Goal: Use online tool/utility

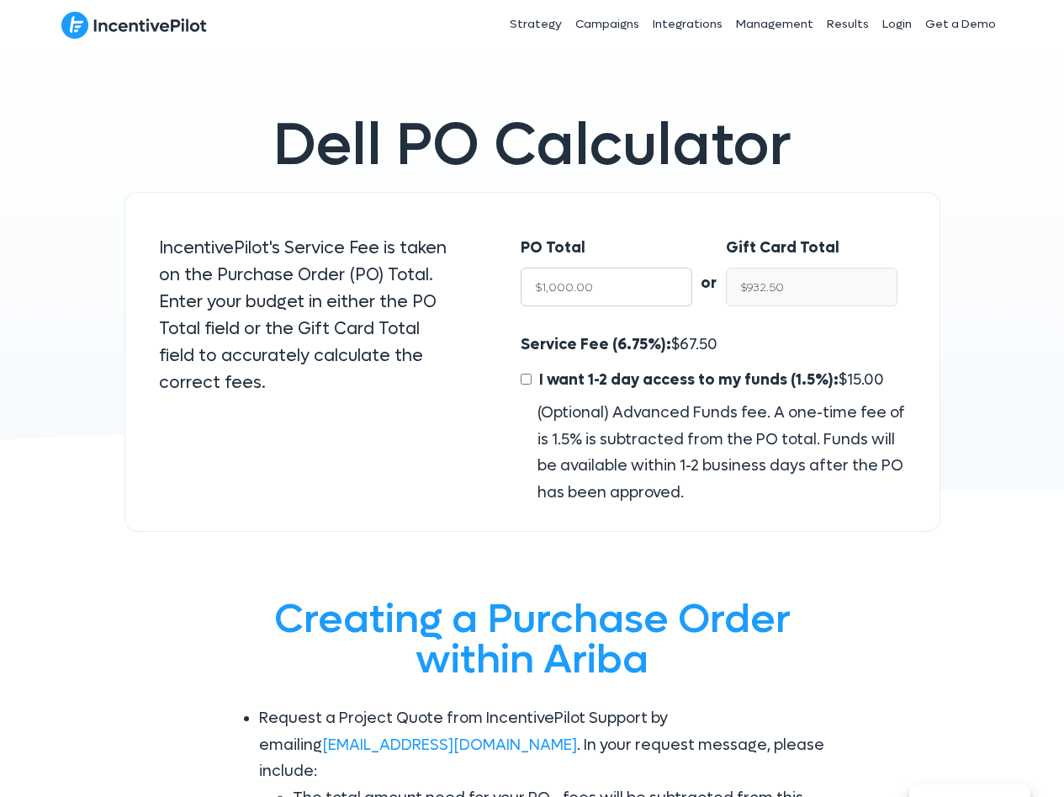
click at [628, 291] on input "$1,000.00" at bounding box center [607, 287] width 172 height 39
type input "15"
type input "$16.09"
type input "150"
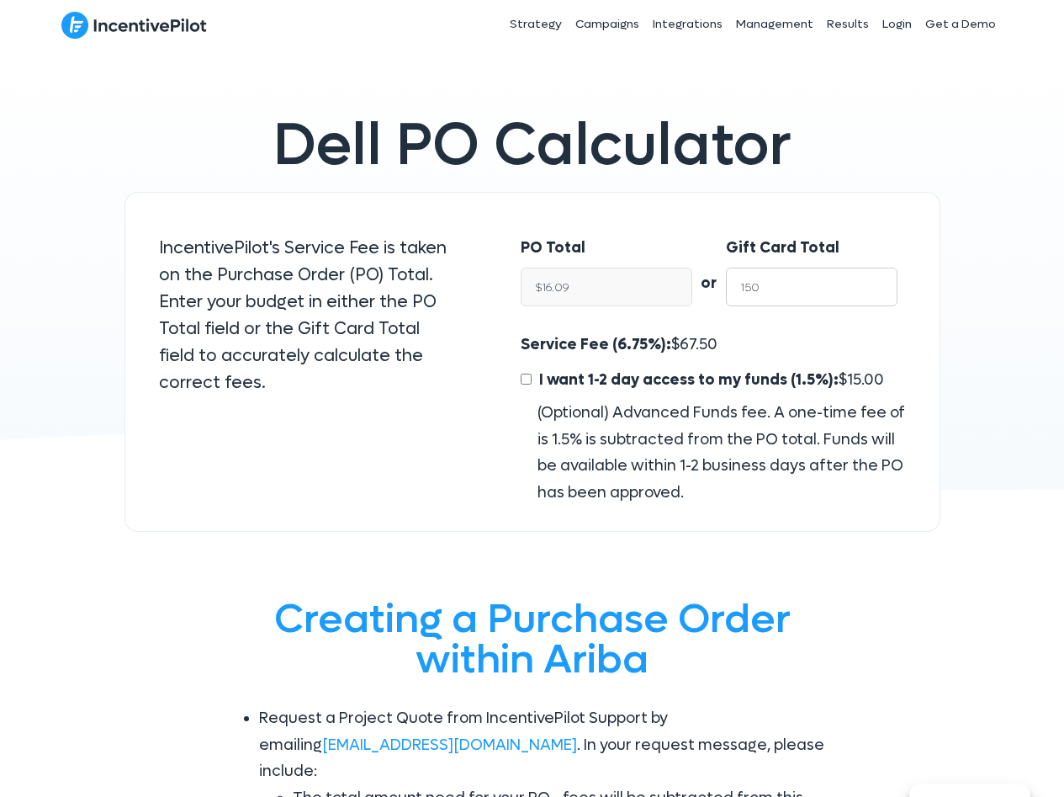
type input "$160.86"
type input "1500"
type input "$1,608.58"
type input "15000"
type input "$16,085.79"
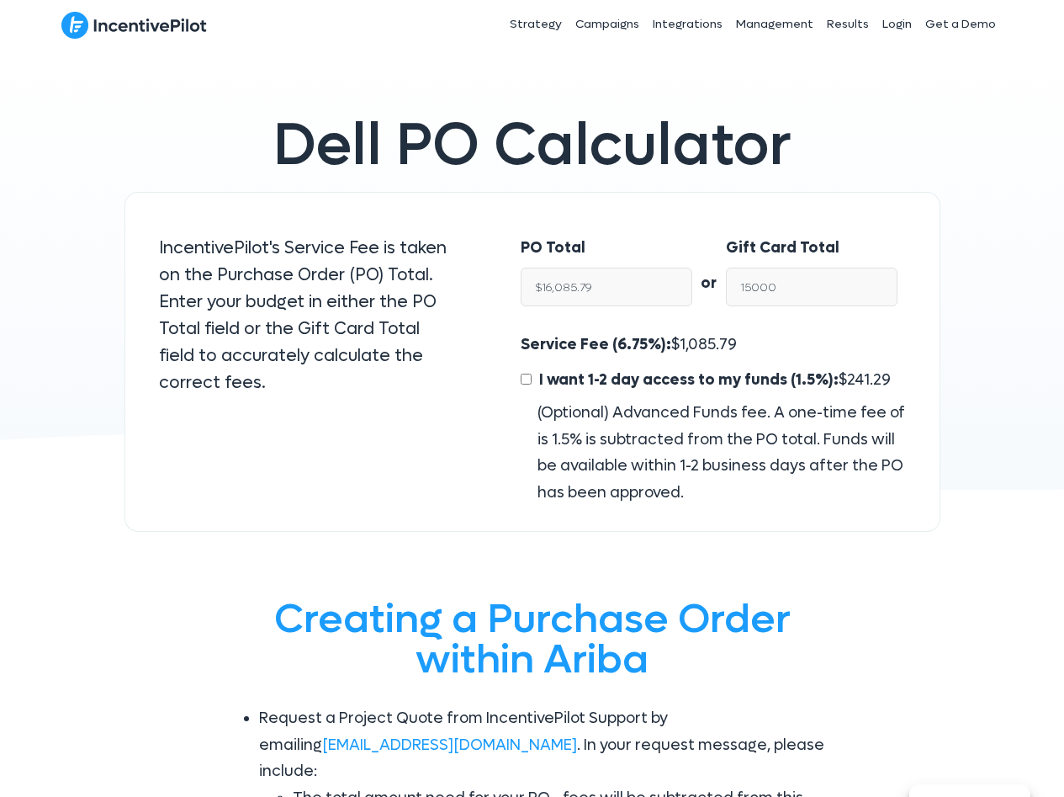
click at [680, 336] on span "1,085.79" at bounding box center [708, 344] width 57 height 19
click at [686, 342] on span "1,085.79" at bounding box center [708, 344] width 57 height 19
click at [746, 341] on div "Service Fee (6.75%): $ 1,085.79 I want 1-2 day access to my funds (1.5%): $ 241…" at bounding box center [713, 418] width 384 height 174
click at [676, 285] on input "$16,085.79" at bounding box center [607, 287] width 172 height 39
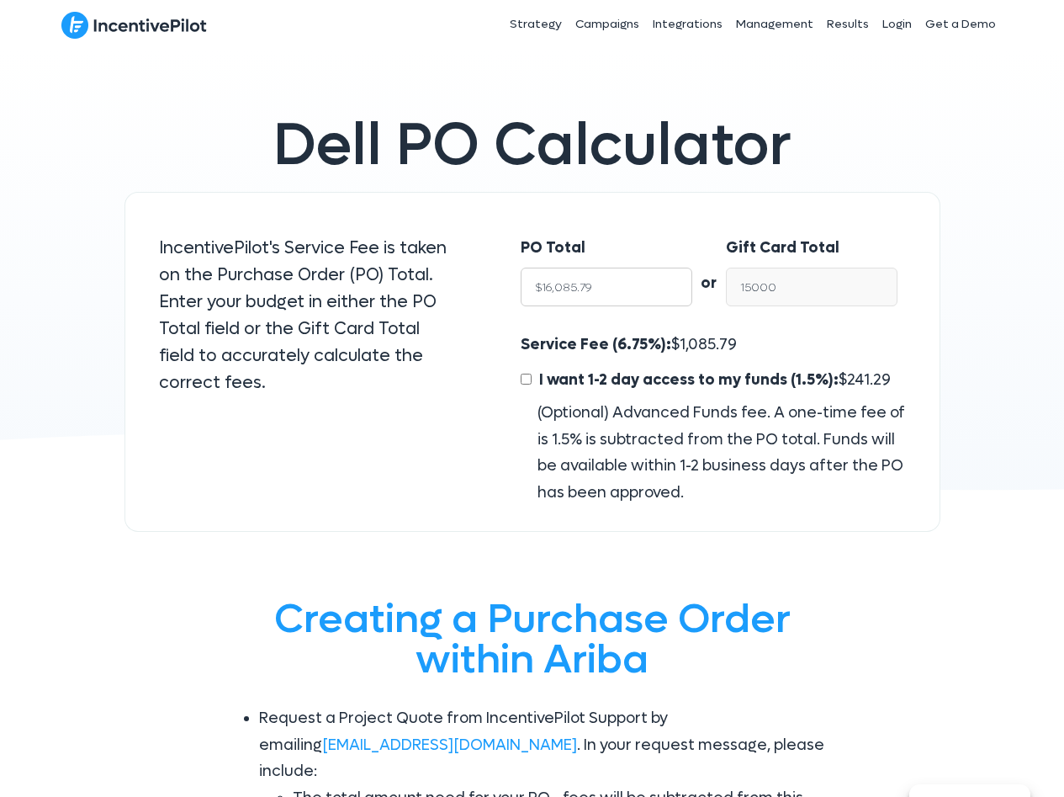
click at [676, 285] on input "$16,085.79" at bounding box center [607, 287] width 172 height 39
type input "$15,000.00"
click at [822, 292] on input "$15,000.00" at bounding box center [812, 287] width 172 height 39
click at [704, 338] on span "1,085.79" at bounding box center [708, 344] width 57 height 19
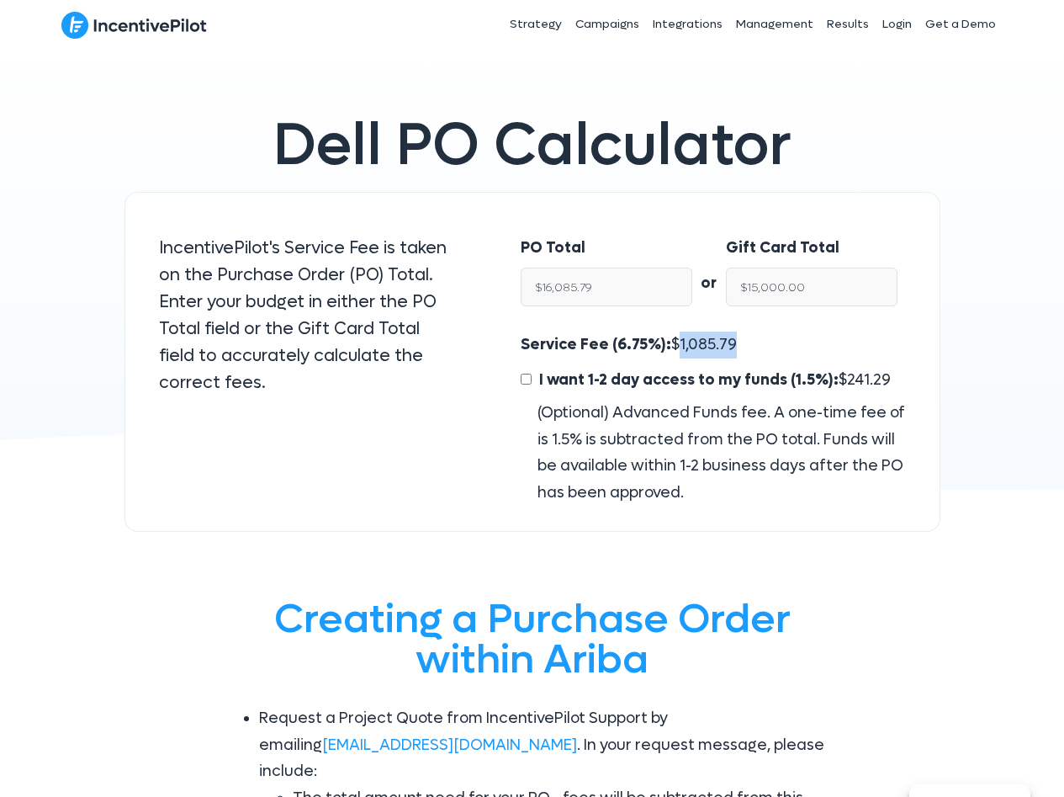
click at [705, 338] on span "1,085.79" at bounding box center [708, 344] width 57 height 19
copy span "1,085.79"
